Goal: Use online tool/utility: Use online tool/utility

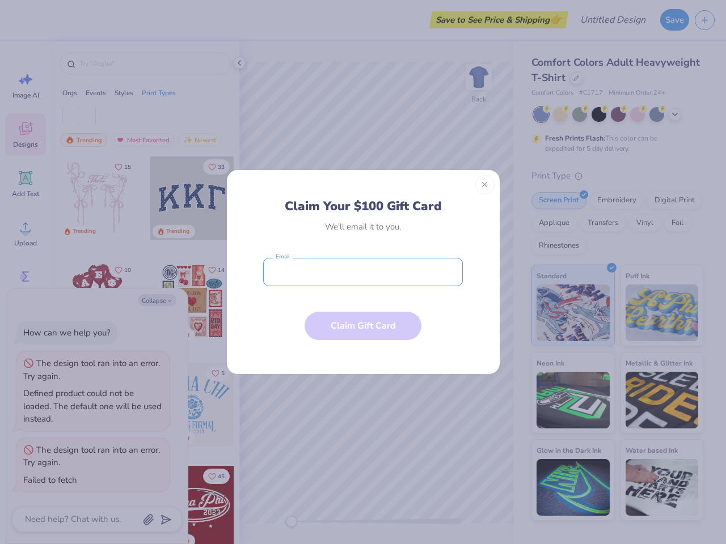
type textarea "x"
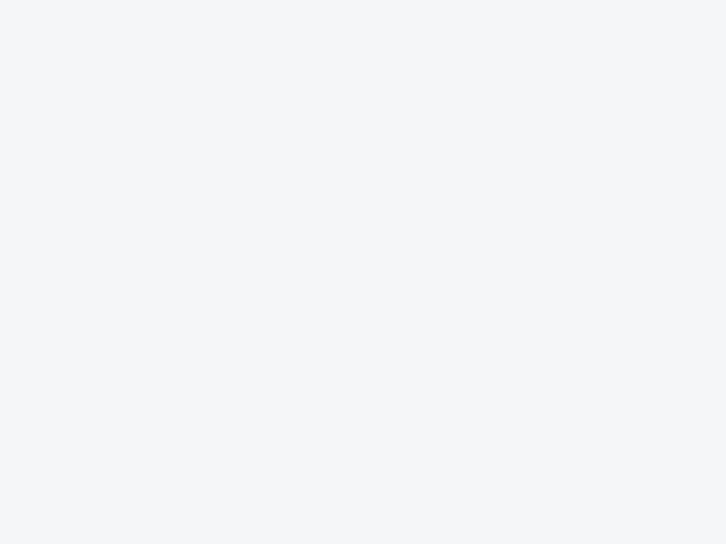
click at [363, 272] on div at bounding box center [363, 272] width 726 height 544
